Goal: Transaction & Acquisition: Purchase product/service

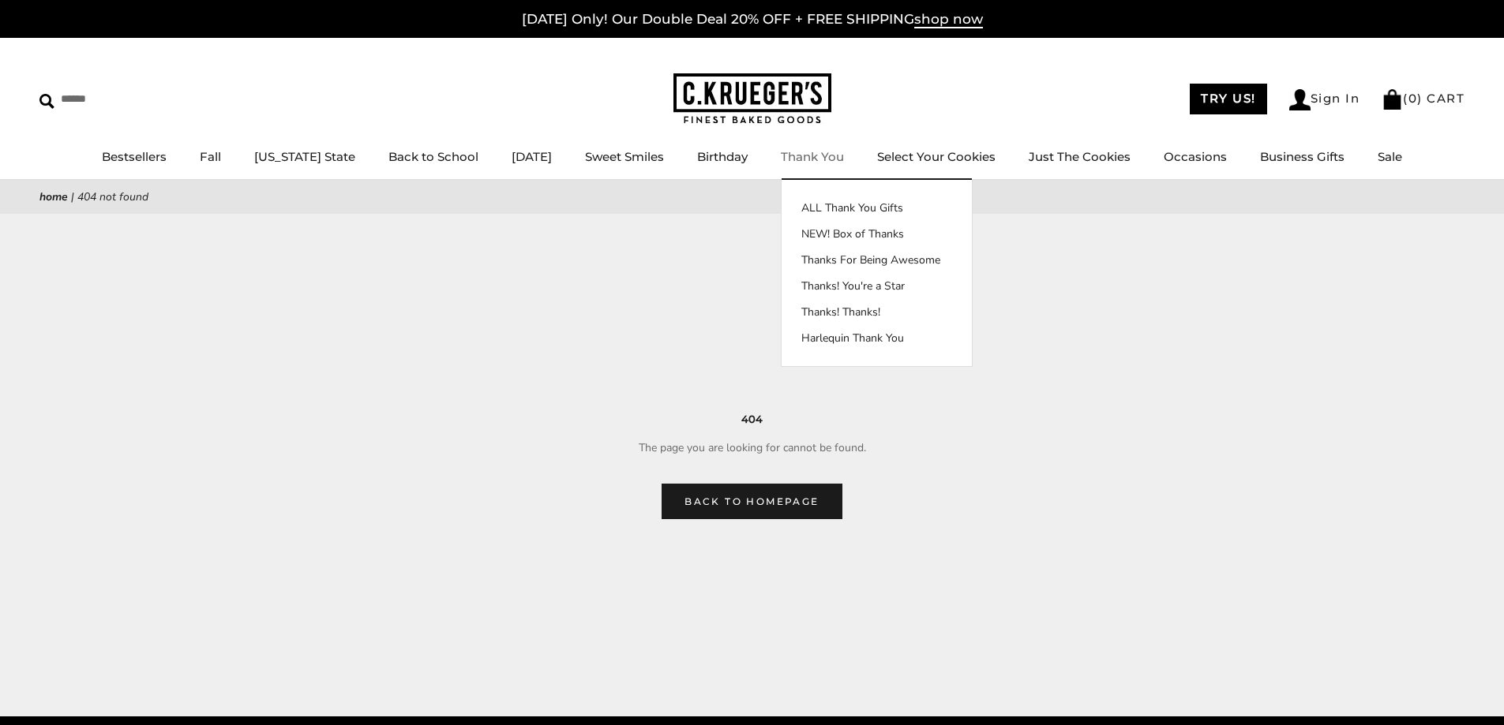
click at [805, 159] on link "Thank You" at bounding box center [812, 156] width 63 height 15
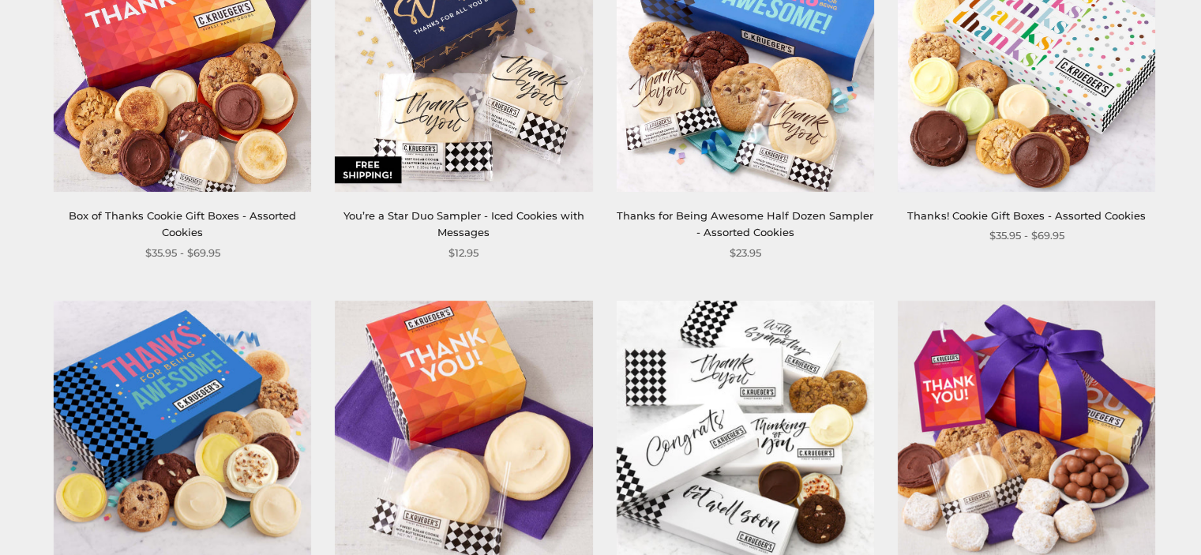
scroll to position [631, 0]
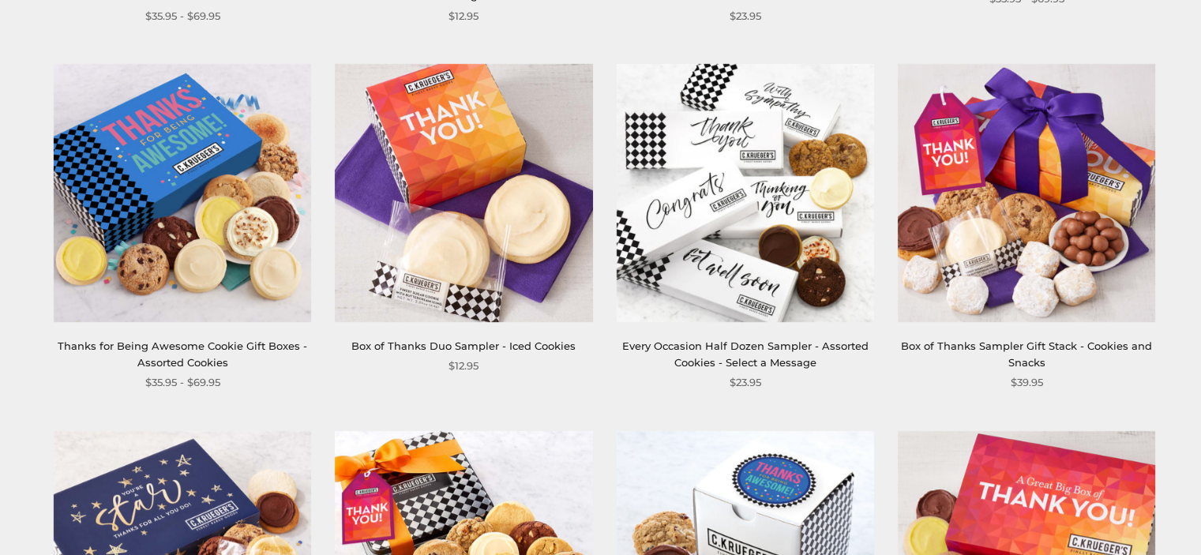
click at [500, 253] on img at bounding box center [463, 192] width 257 height 257
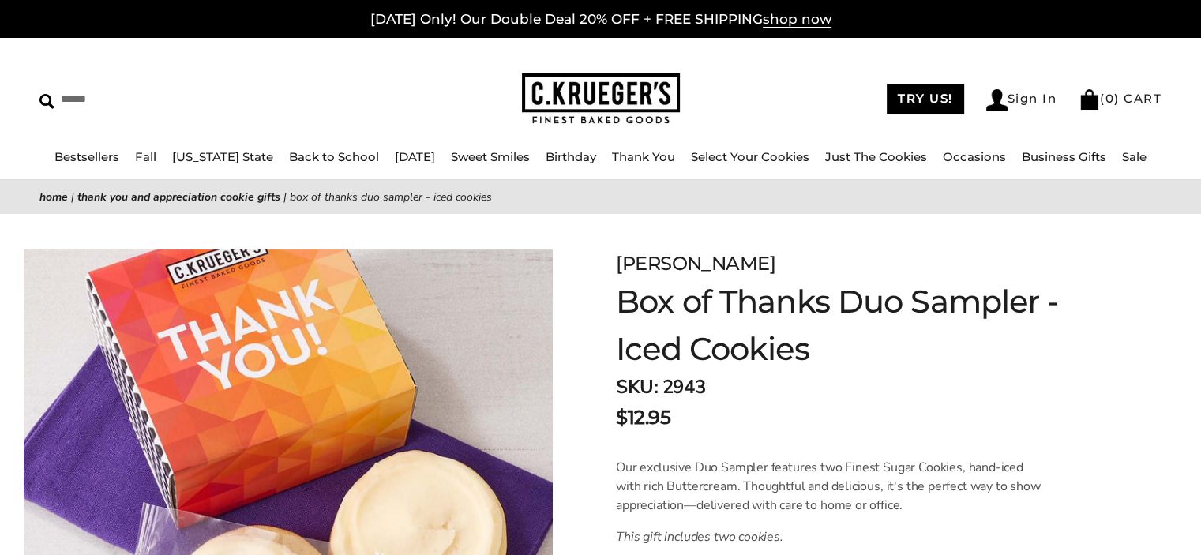
click at [786, 350] on h1 "Box of Thanks Duo Sampler - Iced Cookies" at bounding box center [868, 325] width 504 height 95
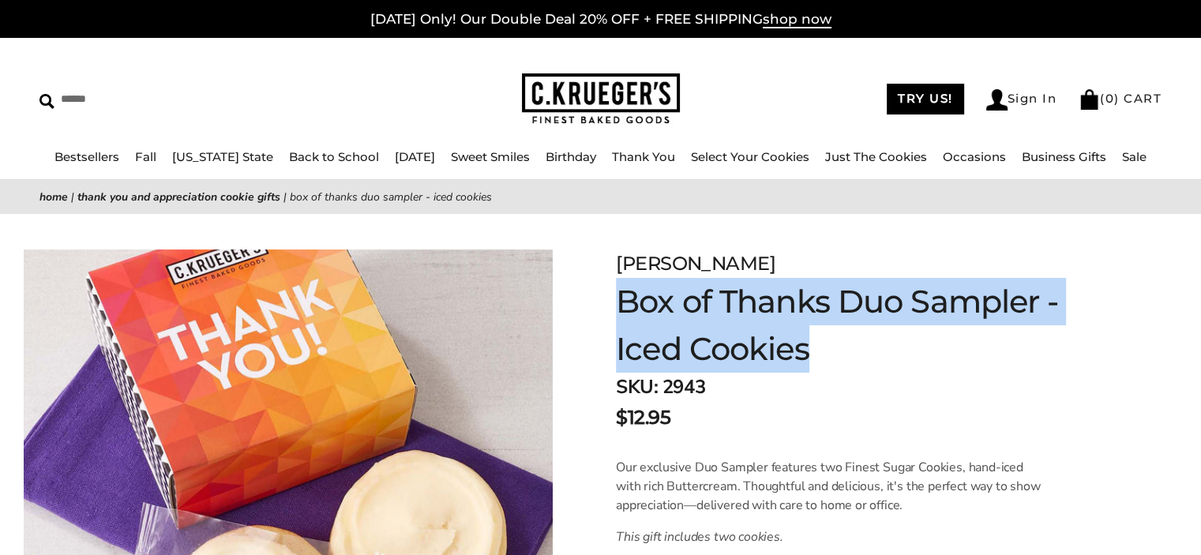
drag, startPoint x: 808, startPoint y: 347, endPoint x: 616, endPoint y: 308, distance: 195.8
click at [616, 308] on h1 "Box of Thanks Duo Sampler - Iced Cookies" at bounding box center [868, 325] width 504 height 95
copy h1 "Box of Thanks Duo Sampler - Iced Cookies"
